Goal: Information Seeking & Learning: Learn about a topic

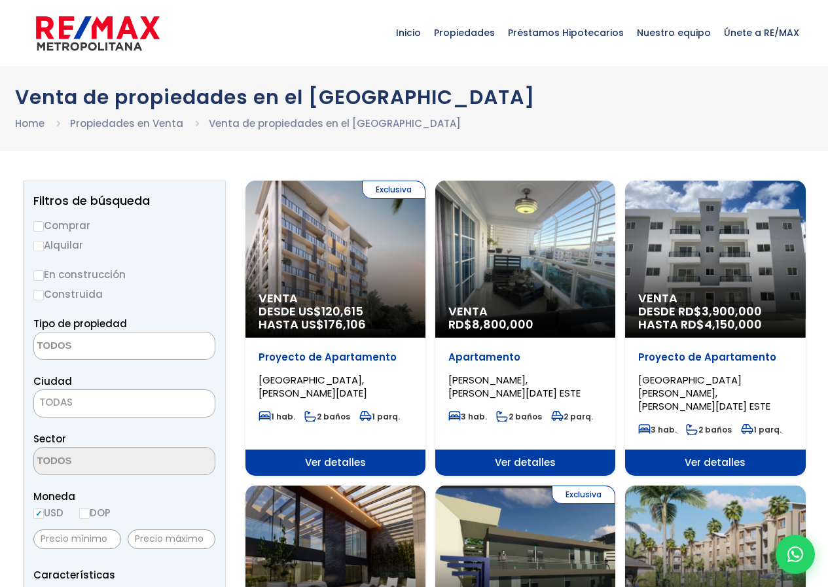
select select
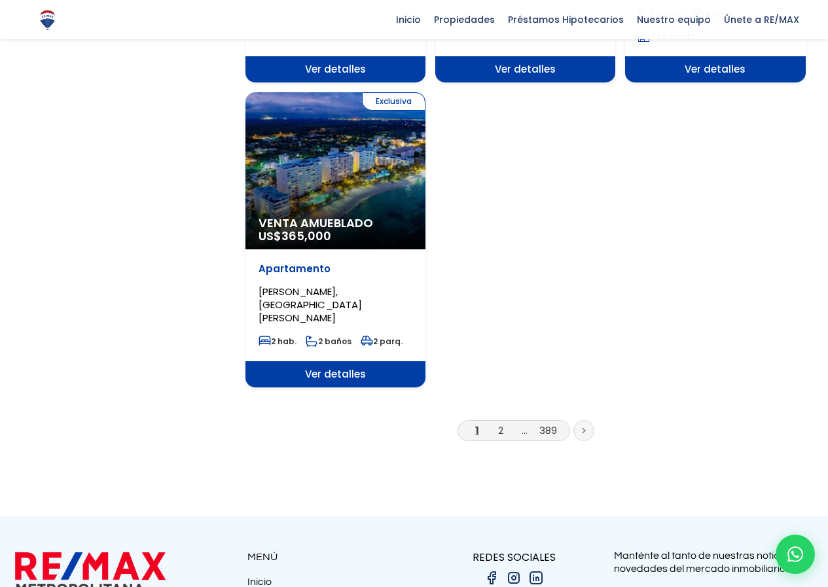
scroll to position [1779, 0]
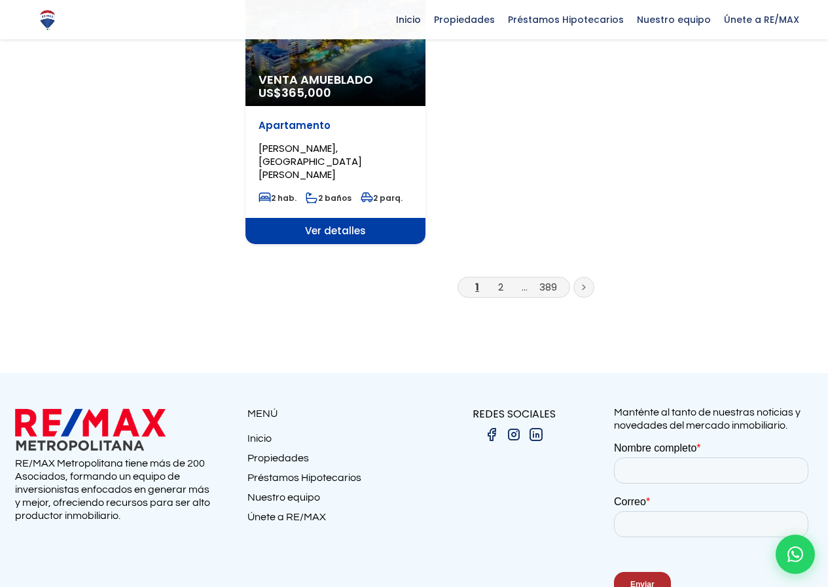
click at [504, 279] on li "2" at bounding box center [500, 287] width 21 height 16
click at [503, 280] on link "2" at bounding box center [500, 287] width 5 height 14
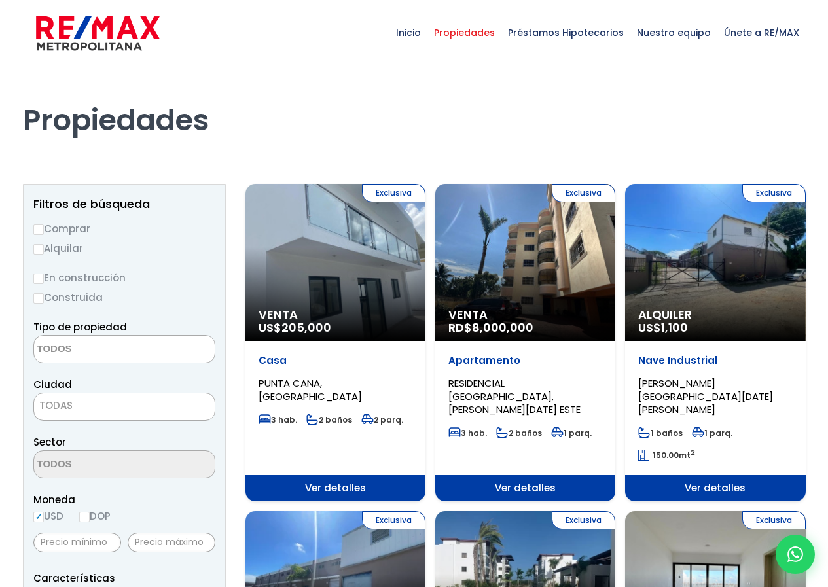
select select
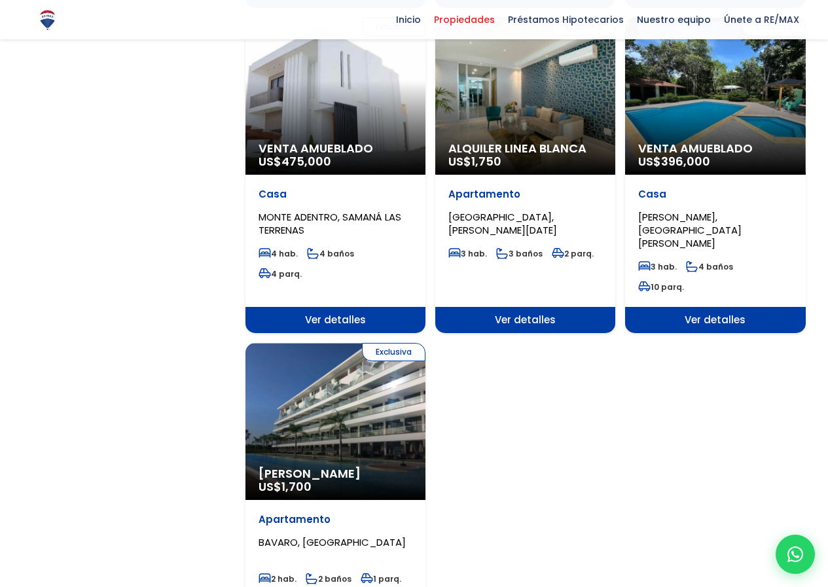
scroll to position [1571, 0]
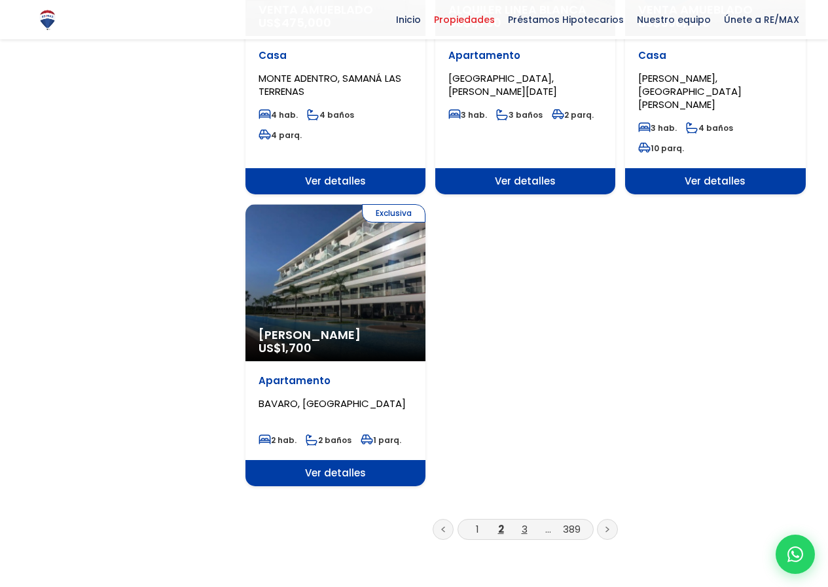
click at [524, 522] on link "3" at bounding box center [525, 529] width 6 height 14
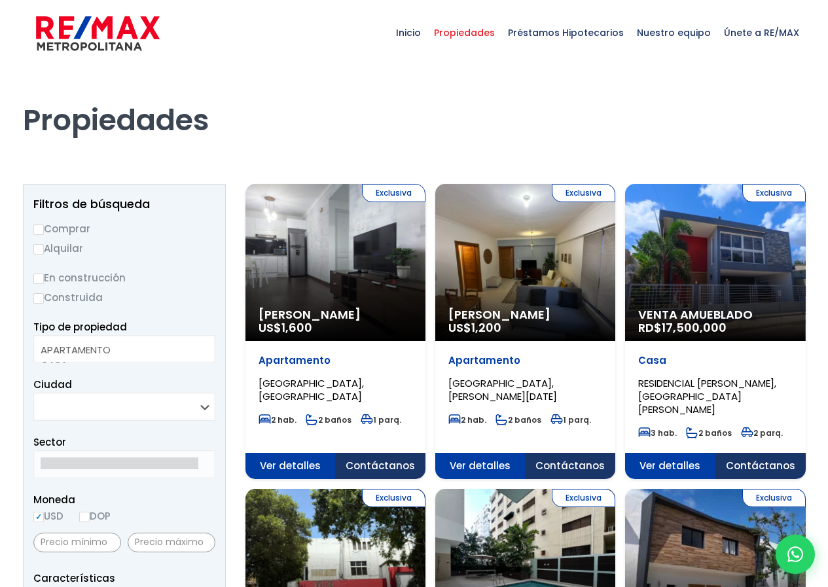
select select
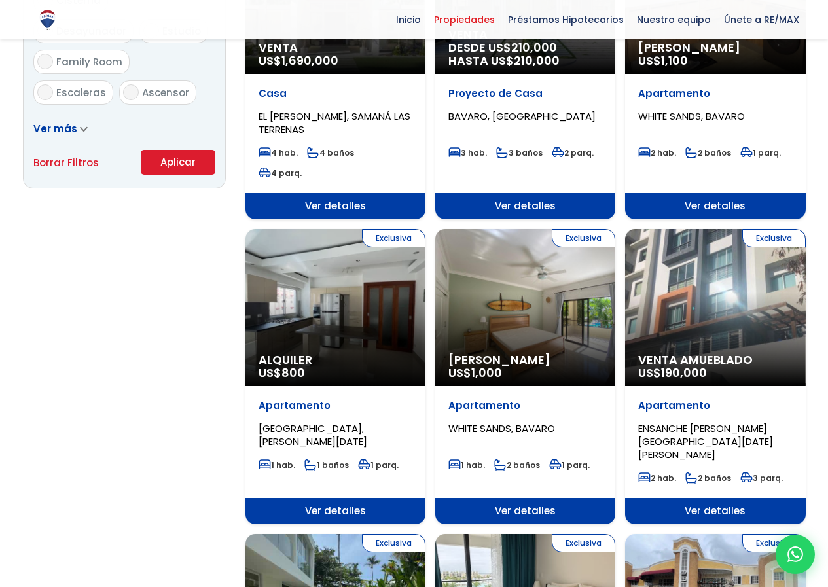
scroll to position [917, 0]
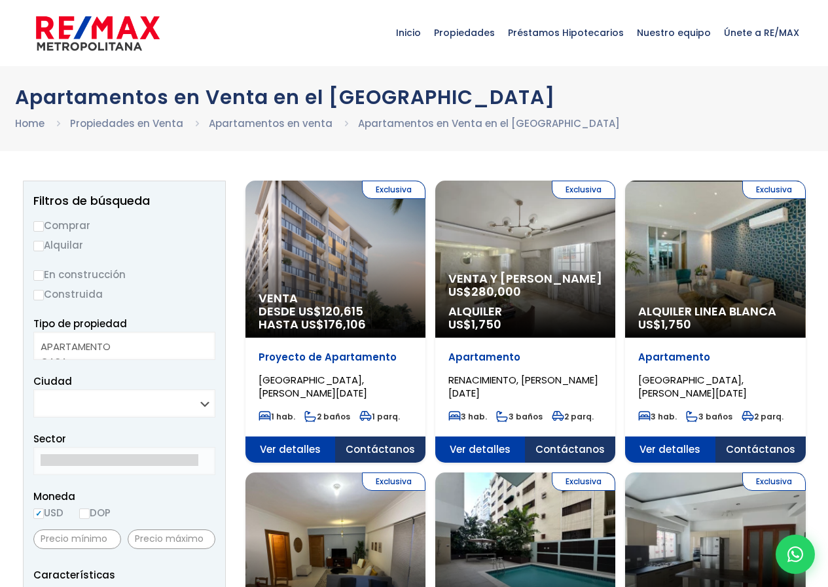
select select
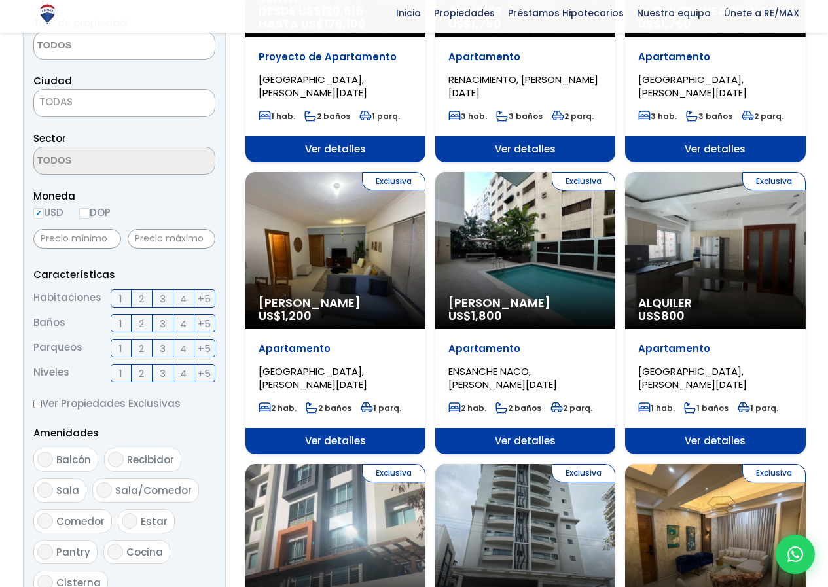
scroll to position [393, 0]
